Goal: Information Seeking & Learning: Learn about a topic

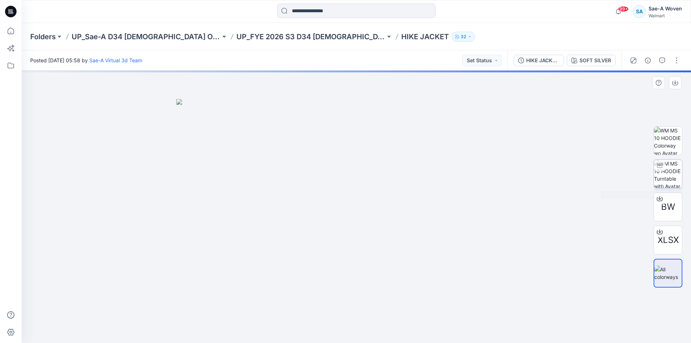
click at [671, 173] on img at bounding box center [668, 174] width 28 height 28
drag, startPoint x: 365, startPoint y: 152, endPoint x: 357, endPoint y: 197, distance: 46.1
click at [357, 197] on img at bounding box center [356, 183] width 436 height 320
drag, startPoint x: 392, startPoint y: 173, endPoint x: 388, endPoint y: 179, distance: 7.6
click at [388, 179] on img at bounding box center [356, 192] width 436 height 302
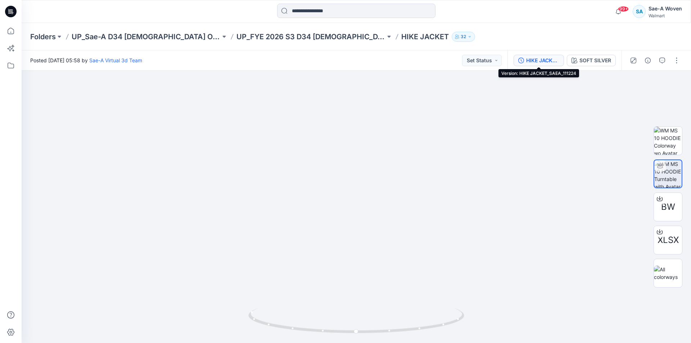
click at [527, 61] on div "HIKE JACKET_SAEA_111224" at bounding box center [542, 60] width 33 height 8
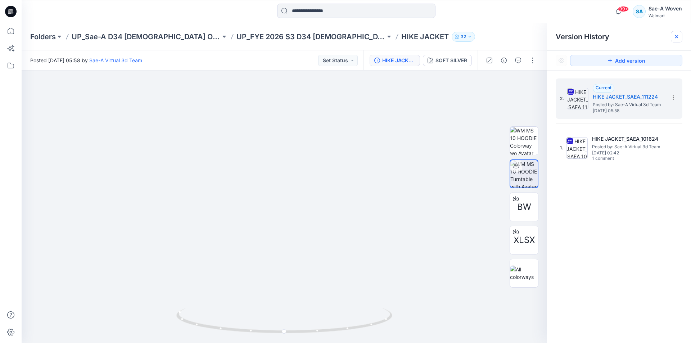
click at [677, 38] on icon at bounding box center [676, 37] width 6 height 6
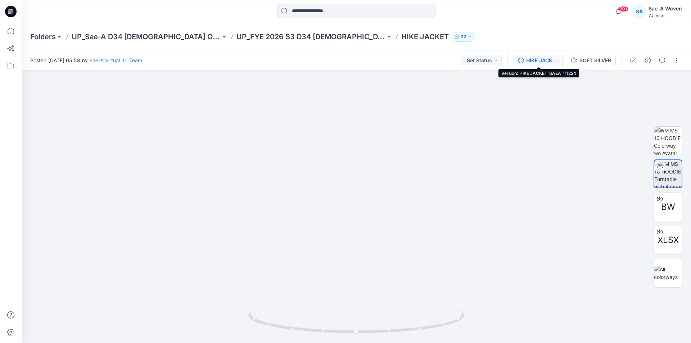
click at [524, 60] on button "HIKE JACKET_SAEA_111224" at bounding box center [538, 61] width 50 height 12
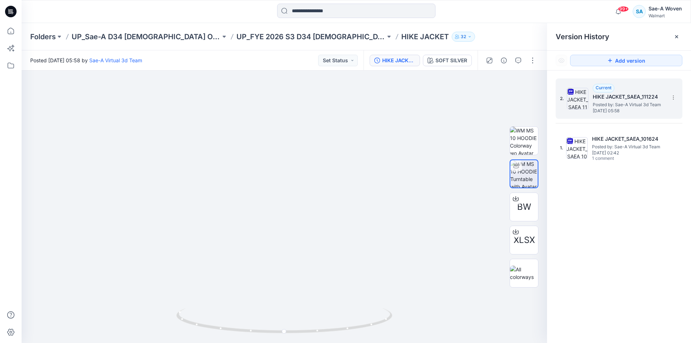
click at [599, 102] on span "Posted by: Sae-A Virtual 3d Team" at bounding box center [628, 104] width 72 height 7
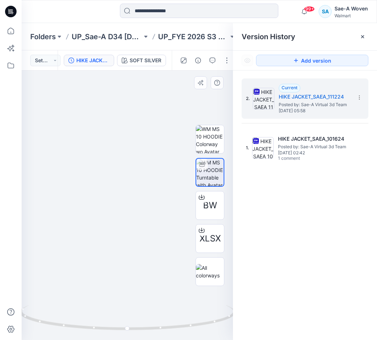
drag, startPoint x: 116, startPoint y: 266, endPoint x: 119, endPoint y: 238, distance: 27.5
click at [119, 238] on img at bounding box center [131, 185] width 412 height 309
drag, startPoint x: 215, startPoint y: 321, endPoint x: 120, endPoint y: 329, distance: 95.4
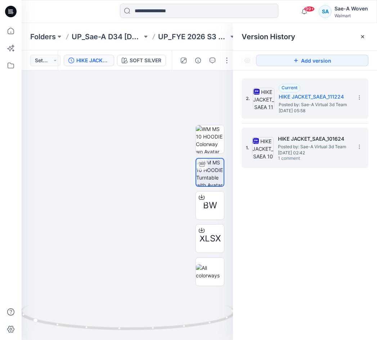
click at [319, 136] on h5 "HIKE JACKET_SAEA_101624" at bounding box center [314, 139] width 72 height 9
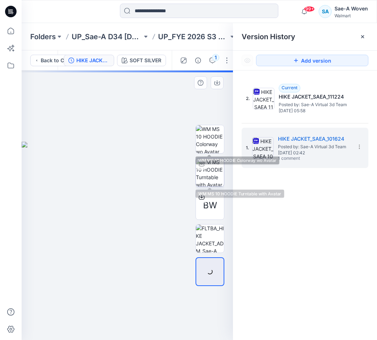
click at [205, 173] on img at bounding box center [210, 172] width 28 height 28
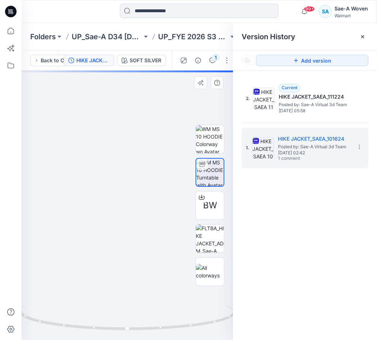
drag, startPoint x: 131, startPoint y: 148, endPoint x: 109, endPoint y: 203, distance: 58.7
click at [109, 203] on img at bounding box center [104, 174] width 501 height 331
drag, startPoint x: 116, startPoint y: 220, endPoint x: 118, endPoint y: 216, distance: 4.5
click at [118, 216] on img at bounding box center [105, 192] width 501 height 296
drag, startPoint x: 112, startPoint y: 280, endPoint x: 116, endPoint y: 233, distance: 46.9
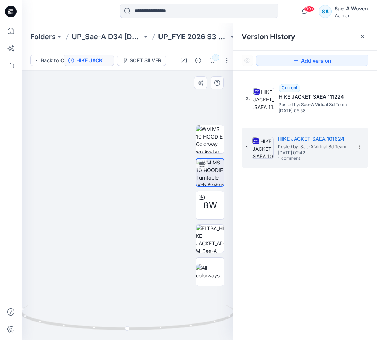
click at [117, 233] on img at bounding box center [111, 168] width 501 height 344
drag, startPoint x: 193, startPoint y: 324, endPoint x: 133, endPoint y: 325, distance: 60.1
click at [133, 325] on icon at bounding box center [128, 318] width 218 height 27
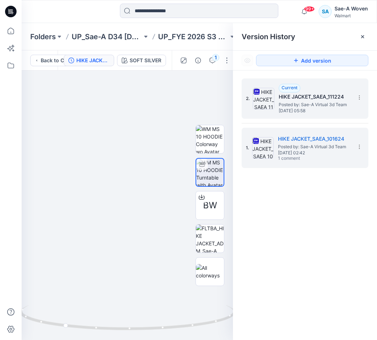
click at [342, 112] on span "[DATE] 05:58" at bounding box center [314, 110] width 72 height 5
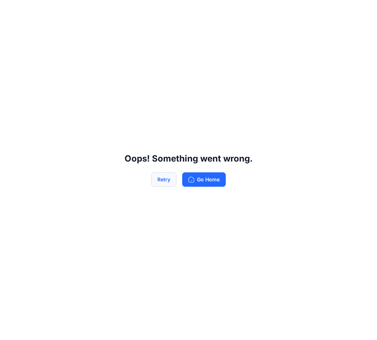
click at [158, 184] on button "Retry" at bounding box center [163, 179] width 25 height 14
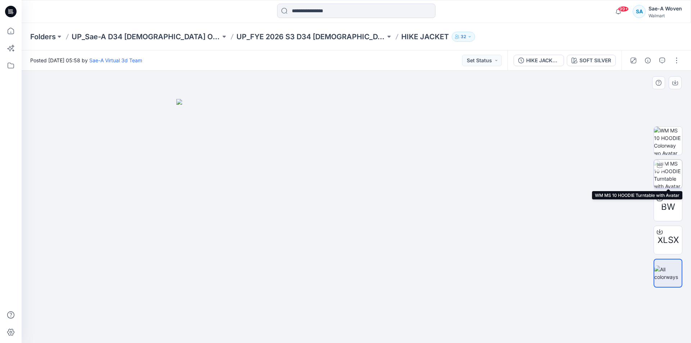
click at [672, 168] on img at bounding box center [668, 174] width 28 height 28
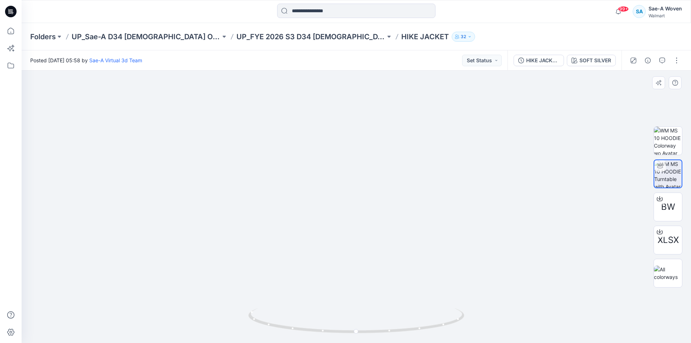
click at [376, 179] on img at bounding box center [356, 186] width 408 height 314
click at [294, 42] on div "Folders UP_Sae-A D34 [DEMOGRAPHIC_DATA] Outerwear UP_FYE 2026 S3 D34 [DEMOGRAPH…" at bounding box center [356, 36] width 669 height 27
click at [299, 30] on div "Folders UP_Sae-A D34 [DEMOGRAPHIC_DATA] Outerwear UP_FYE 2026 S3 D34 [DEMOGRAPH…" at bounding box center [356, 36] width 669 height 27
click at [291, 40] on p "UP_FYE 2026 S3 D34 [DEMOGRAPHIC_DATA] Outerwear Ozark Trail" at bounding box center [310, 37] width 149 height 10
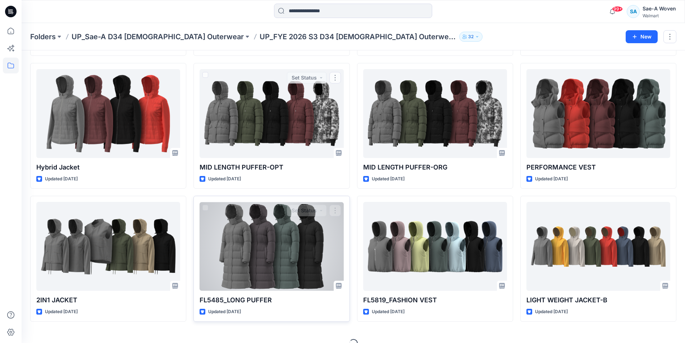
scroll to position [164, 0]
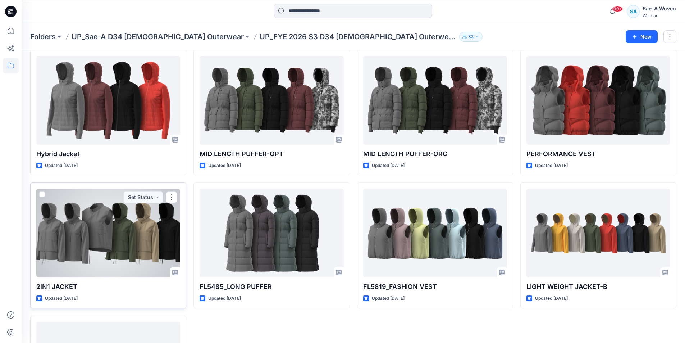
click at [76, 240] on div at bounding box center [108, 232] width 144 height 89
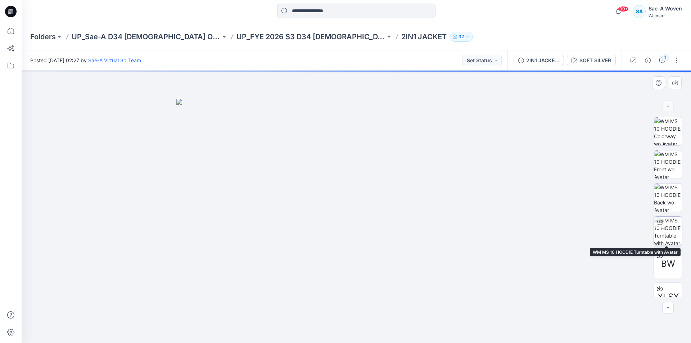
click at [668, 234] on img at bounding box center [668, 231] width 28 height 28
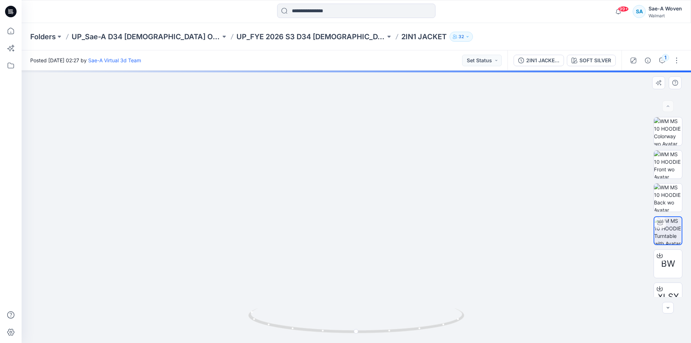
drag, startPoint x: 375, startPoint y: 167, endPoint x: 365, endPoint y: 226, distance: 59.0
click at [365, 226] on img at bounding box center [356, 191] width 436 height 304
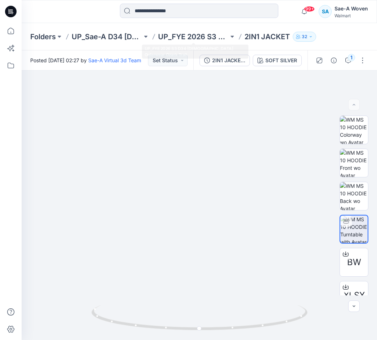
click at [192, 43] on div "Folders UP_Sae-A D34 [DEMOGRAPHIC_DATA] Outerwear UP_FYE 2026 S3 D34 [DEMOGRAPH…" at bounding box center [199, 36] width 355 height 27
click at [199, 38] on p "UP_FYE 2026 S3 D34 [DEMOGRAPHIC_DATA] Outerwear Ozark Trail" at bounding box center [193, 37] width 71 height 10
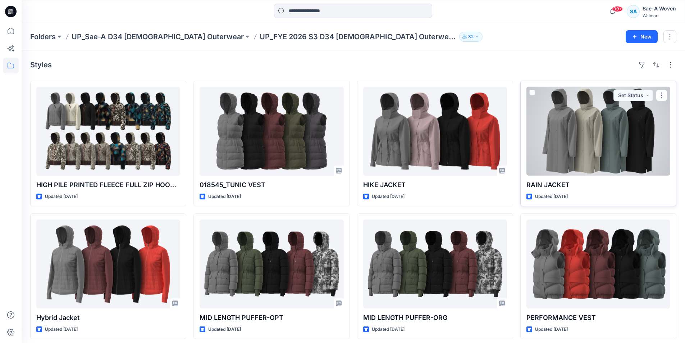
click at [631, 155] on div at bounding box center [599, 131] width 144 height 89
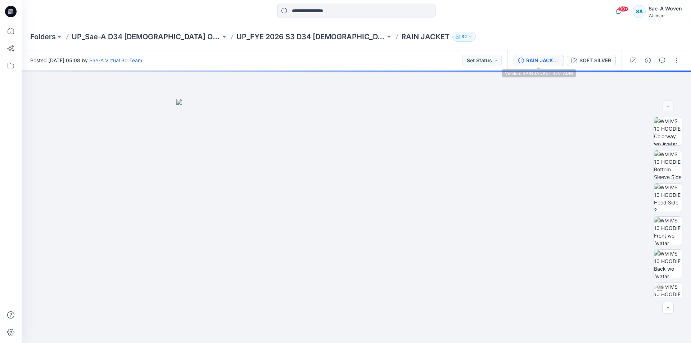
click at [545, 65] on button "RAIN JACKET_REV_ADM" at bounding box center [538, 61] width 50 height 12
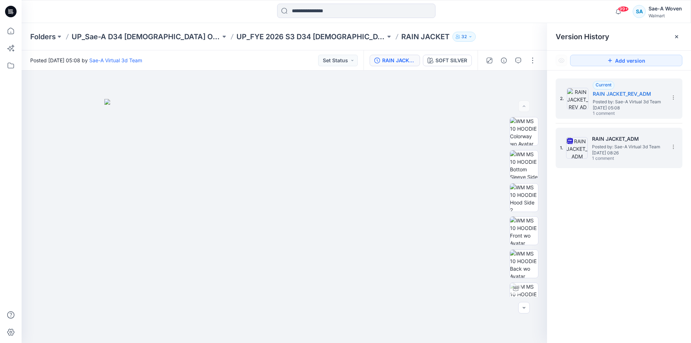
click at [642, 151] on span "[DATE] 08:26" at bounding box center [628, 152] width 72 height 5
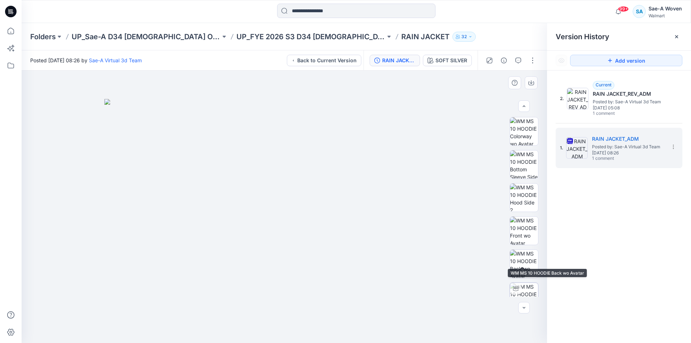
scroll to position [72, 0]
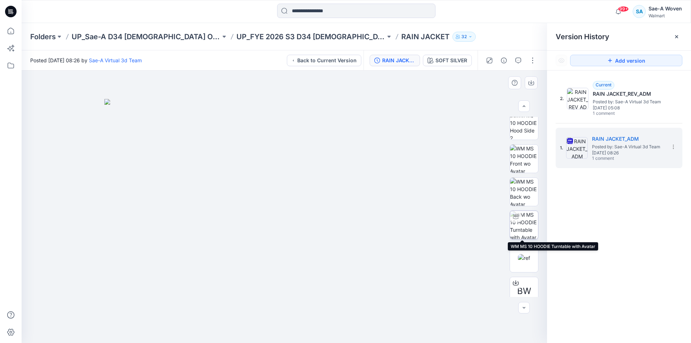
click at [522, 219] on img at bounding box center [524, 225] width 28 height 28
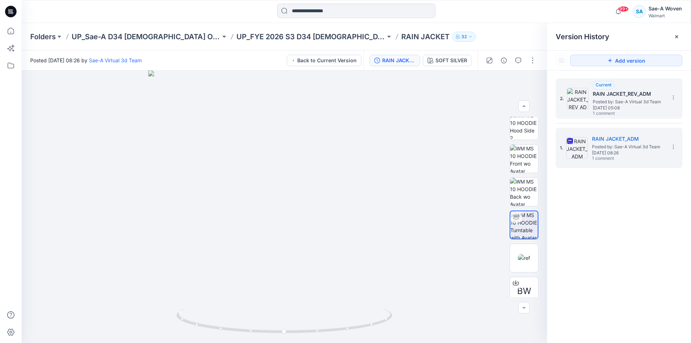
click at [628, 90] on h5 "RAIN JACKET_REV_ADM" at bounding box center [628, 94] width 72 height 9
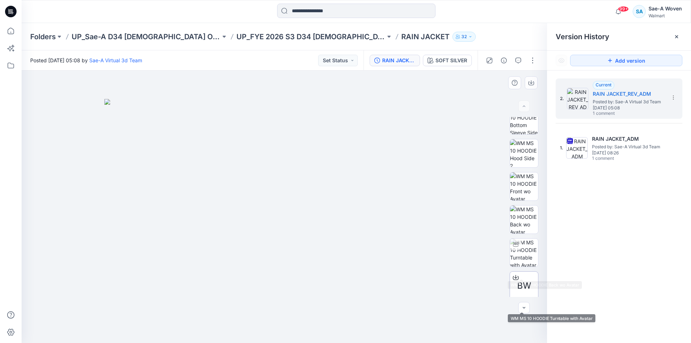
scroll to position [81, 0]
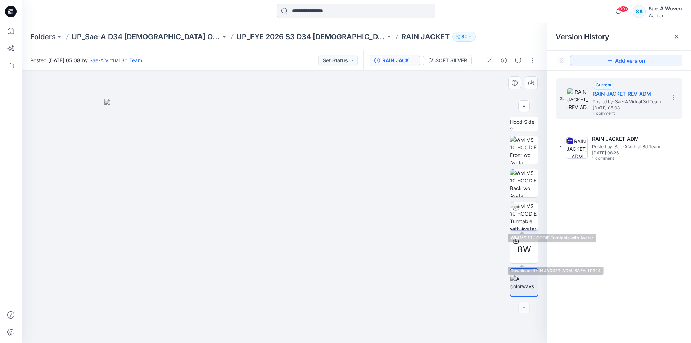
click at [524, 218] on img at bounding box center [524, 216] width 28 height 28
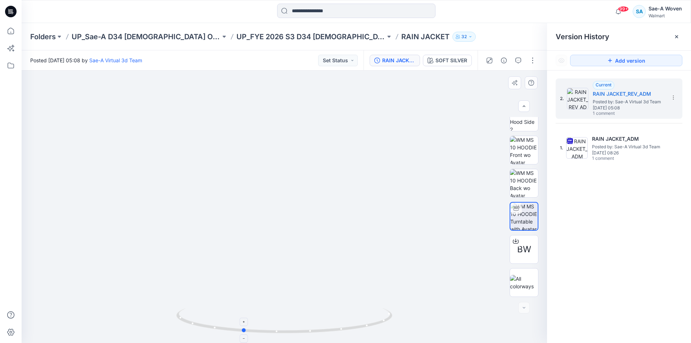
drag, startPoint x: 372, startPoint y: 320, endPoint x: 333, endPoint y: 322, distance: 39.3
click at [333, 322] on icon at bounding box center [285, 321] width 218 height 27
drag, startPoint x: 364, startPoint y: 326, endPoint x: 412, endPoint y: 320, distance: 47.8
click at [412, 320] on div at bounding box center [284, 207] width 525 height 272
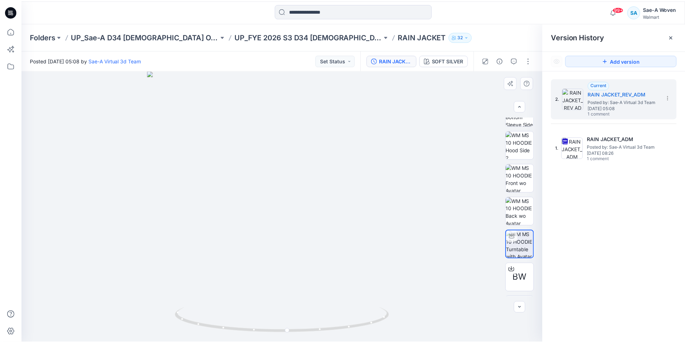
scroll to position [50, 0]
click at [640, 273] on div "2. Current RAIN JACKET_REV_ADM Posted by: Sae-A Virtual 3d Team [DATE] 05:08 1 …" at bounding box center [619, 212] width 144 height 283
click at [295, 47] on div "Folders UP_Sae-A D34 [DEMOGRAPHIC_DATA] Outerwear UP_FYE 2026 S3 D34 [DEMOGRAPH…" at bounding box center [356, 36] width 669 height 27
click at [291, 41] on div at bounding box center [291, 41] width 0 height 0
click at [278, 38] on p "UP_FYE 2026 S3 D34 [DEMOGRAPHIC_DATA] Outerwear Ozark Trail" at bounding box center [310, 37] width 149 height 10
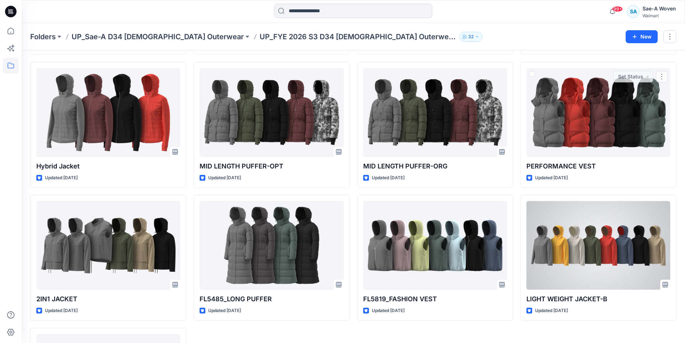
scroll to position [216, 0]
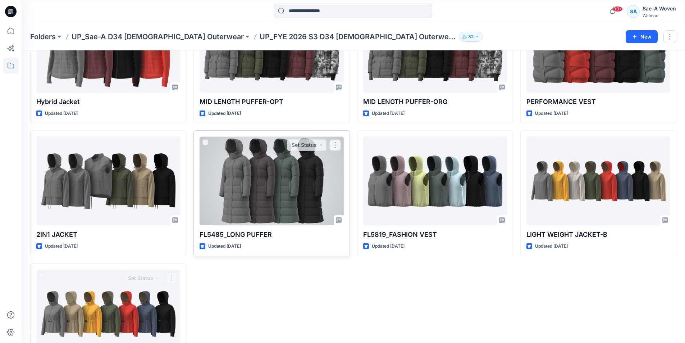
click at [262, 203] on div at bounding box center [272, 180] width 144 height 89
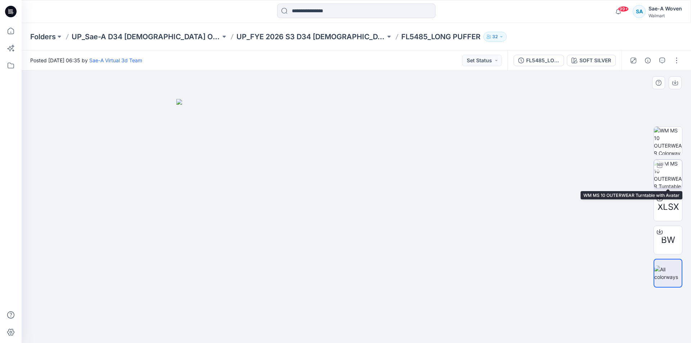
click at [669, 175] on img at bounding box center [668, 174] width 28 height 28
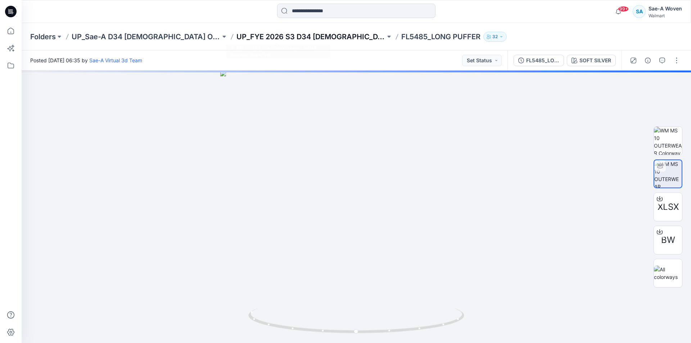
click at [293, 39] on p "UP_FYE 2026 S3 D34 [DEMOGRAPHIC_DATA] Outerwear Ozark Trail" at bounding box center [310, 37] width 149 height 10
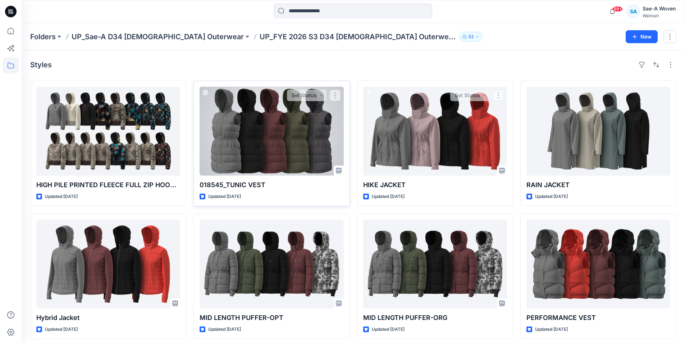
click at [217, 121] on div at bounding box center [272, 131] width 144 height 89
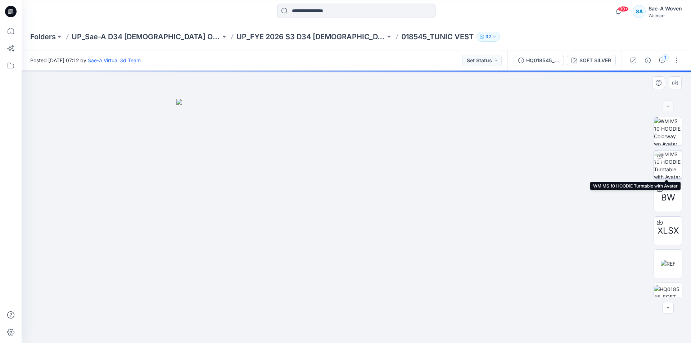
click at [667, 163] on img at bounding box center [668, 164] width 28 height 28
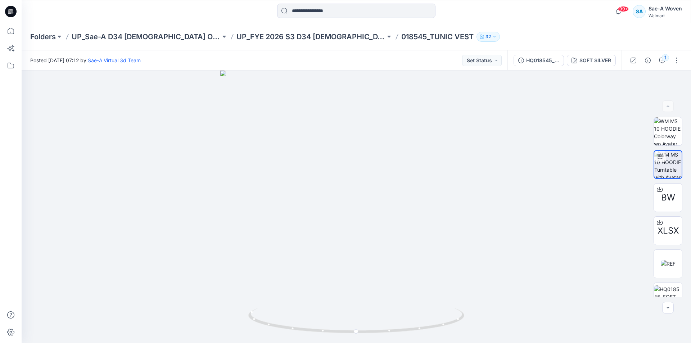
click at [15, 12] on icon at bounding box center [11, 12] width 12 height 12
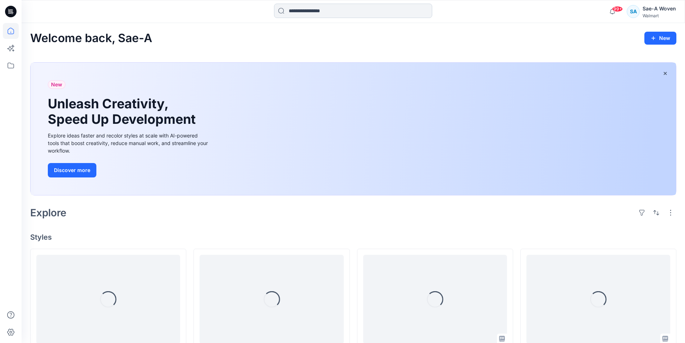
click at [377, 17] on input at bounding box center [353, 11] width 158 height 14
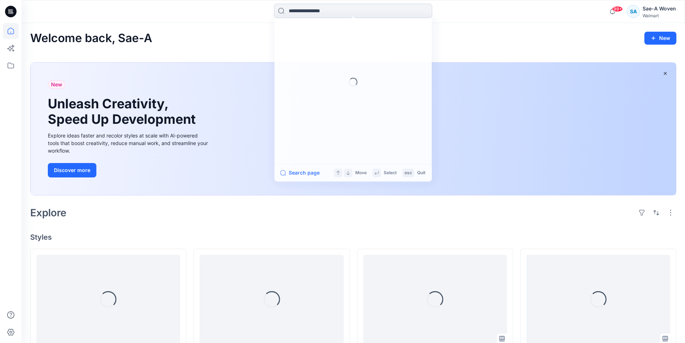
click at [380, 12] on input at bounding box center [353, 11] width 158 height 14
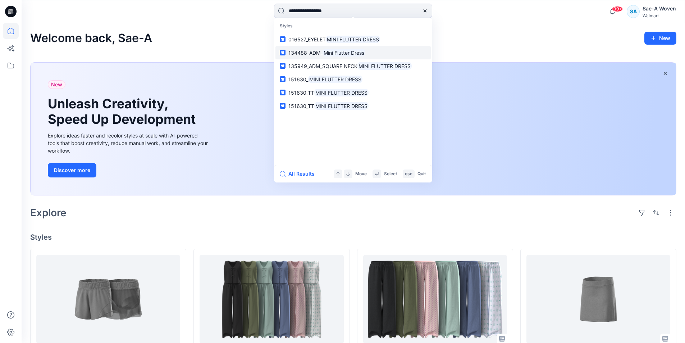
type input "**********"
click at [318, 54] on span "134488_ADM_" at bounding box center [305, 53] width 34 height 6
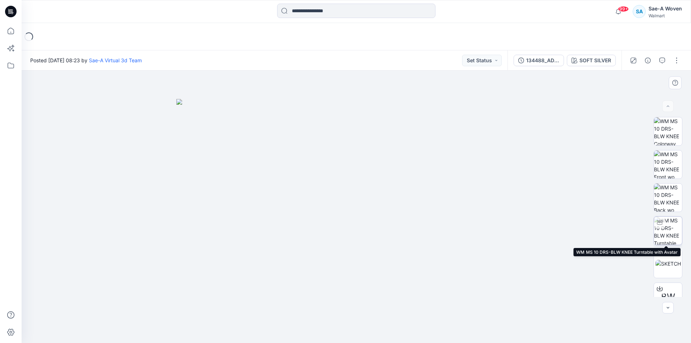
click at [664, 231] on img at bounding box center [668, 231] width 28 height 28
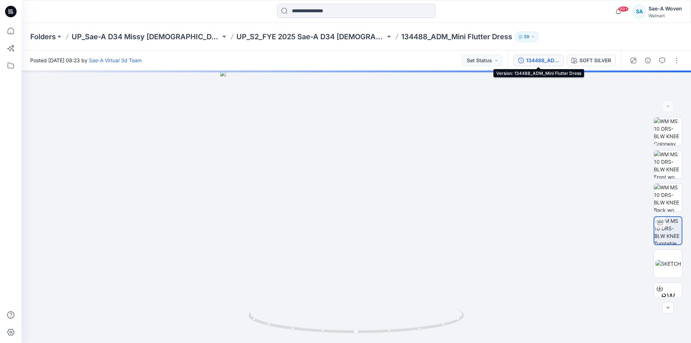
click at [545, 62] on div "134488_ADM_Mini Flutter Dress" at bounding box center [542, 60] width 33 height 8
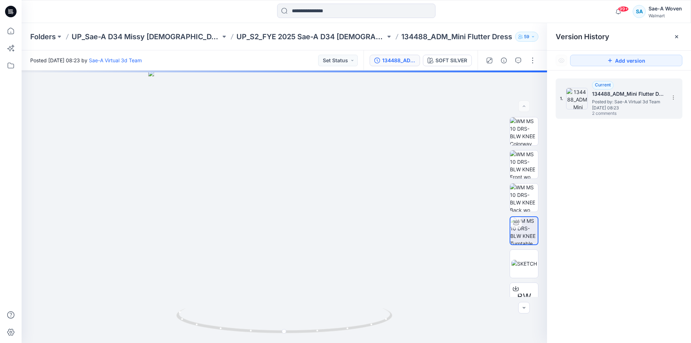
click at [635, 103] on span "Posted by: Sae-A Virtual 3d Team" at bounding box center [628, 101] width 72 height 7
click at [519, 64] on button "button" at bounding box center [518, 61] width 12 height 12
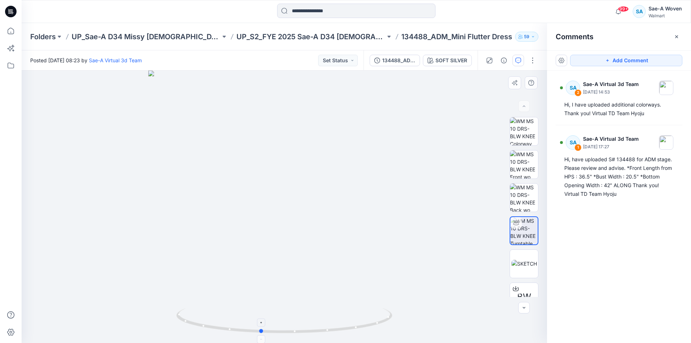
drag, startPoint x: 371, startPoint y: 330, endPoint x: 364, endPoint y: 333, distance: 6.9
click at [364, 333] on icon at bounding box center [285, 321] width 218 height 27
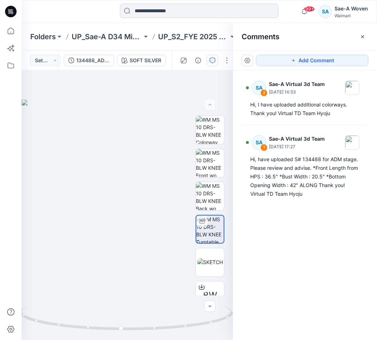
click at [187, 9] on input at bounding box center [199, 11] width 158 height 14
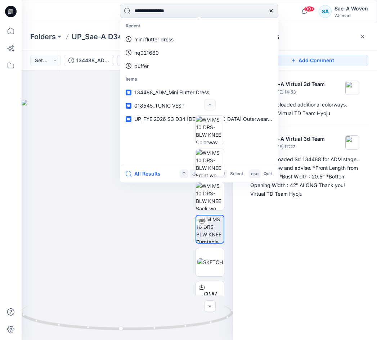
type input "**********"
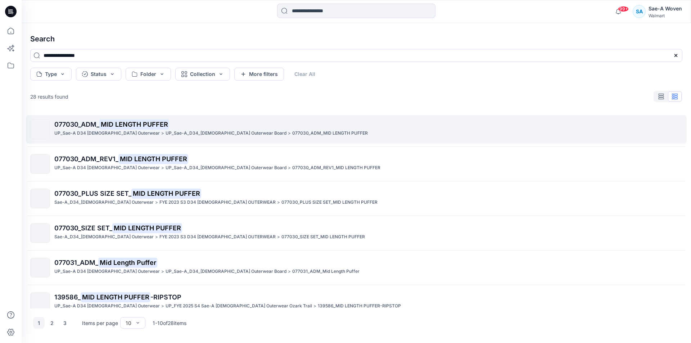
click at [99, 124] on span "077030_ADM_" at bounding box center [76, 125] width 45 height 8
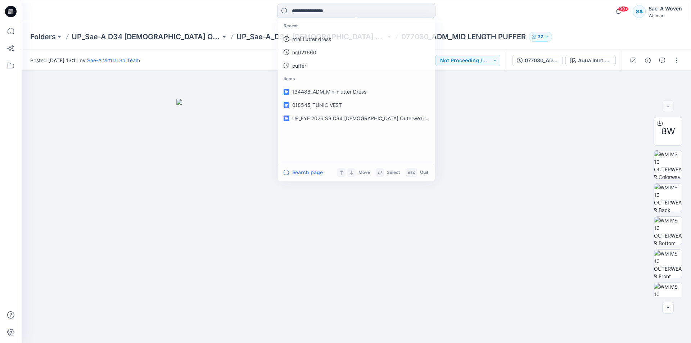
click at [377, 10] on input at bounding box center [356, 11] width 158 height 14
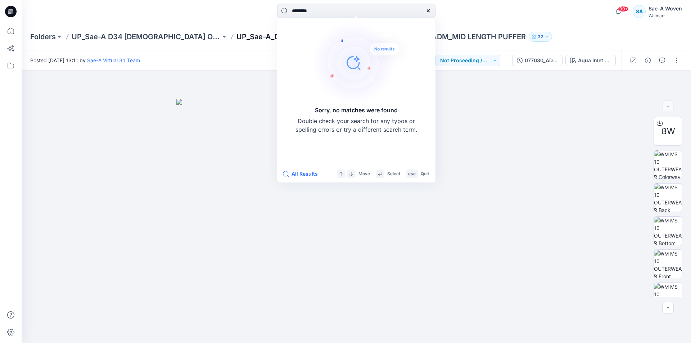
type input "********"
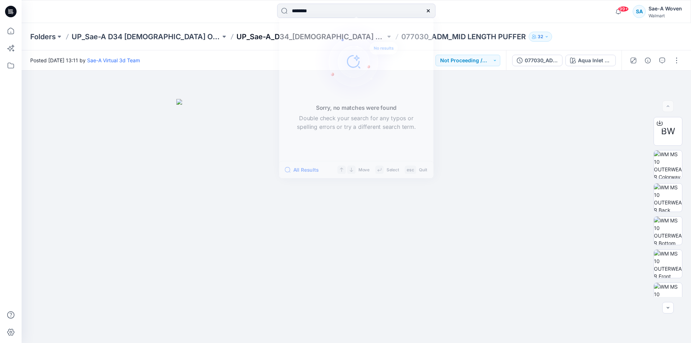
click at [236, 41] on p "UP_Sae-A_D34_[DEMOGRAPHIC_DATA] Outerwear Board" at bounding box center [310, 37] width 149 height 10
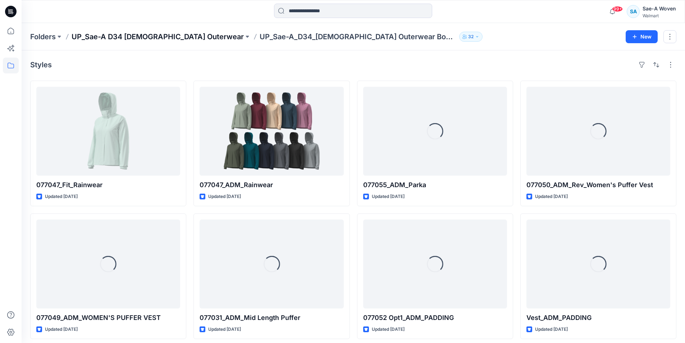
click at [150, 39] on p "UP_Sae-A D34 [DEMOGRAPHIC_DATA] Outerwear" at bounding box center [158, 37] width 172 height 10
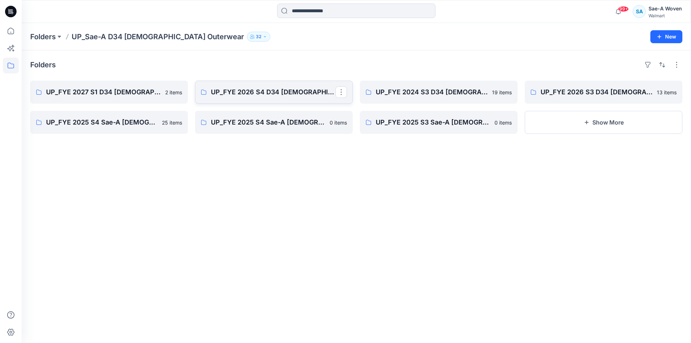
click at [265, 97] on link "UP_FYE 2026 S4 D34 [DEMOGRAPHIC_DATA] Outwear Ozark Trail" at bounding box center [274, 92] width 158 height 23
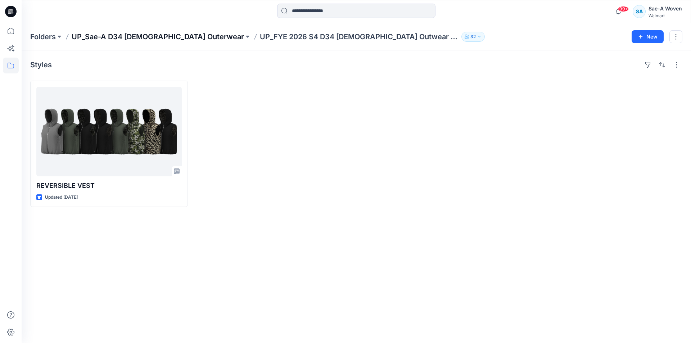
click at [170, 34] on p "UP_Sae-A D34 [DEMOGRAPHIC_DATA] Outerwear" at bounding box center [158, 37] width 172 height 10
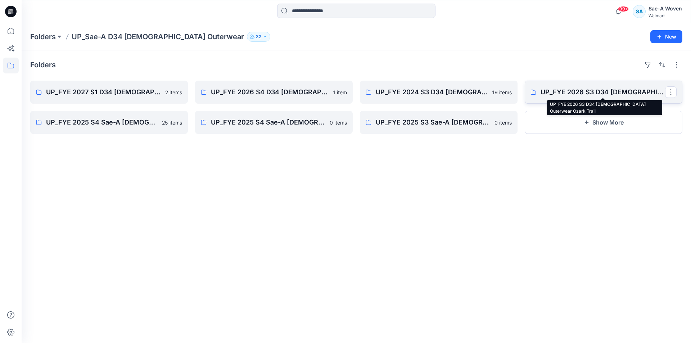
click at [631, 97] on p "UP_FYE 2026 S3 D34 [DEMOGRAPHIC_DATA] Outerwear Ozark Trail" at bounding box center [602, 92] width 124 height 10
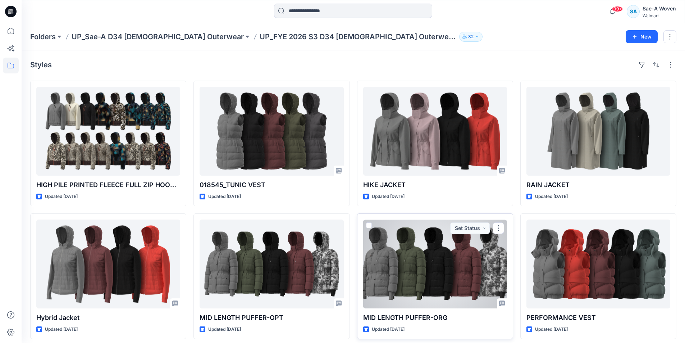
click at [429, 272] on div at bounding box center [435, 263] width 144 height 89
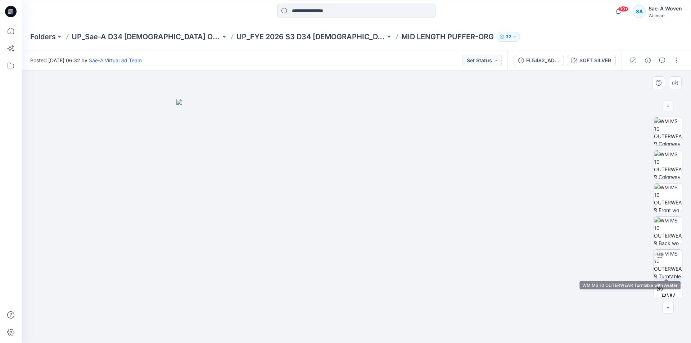
click at [668, 267] on img at bounding box center [668, 264] width 28 height 28
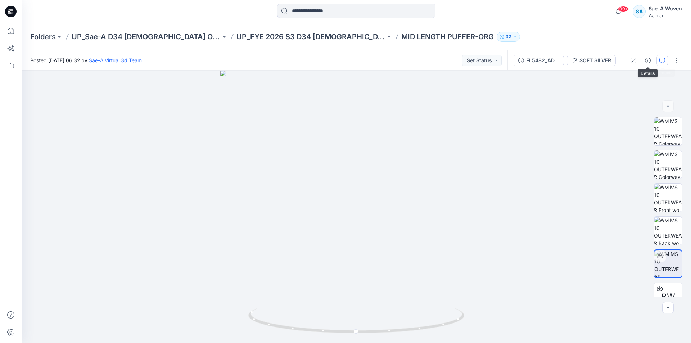
click at [667, 60] on button "button" at bounding box center [662, 61] width 12 height 12
